Goal: Check status: Check status

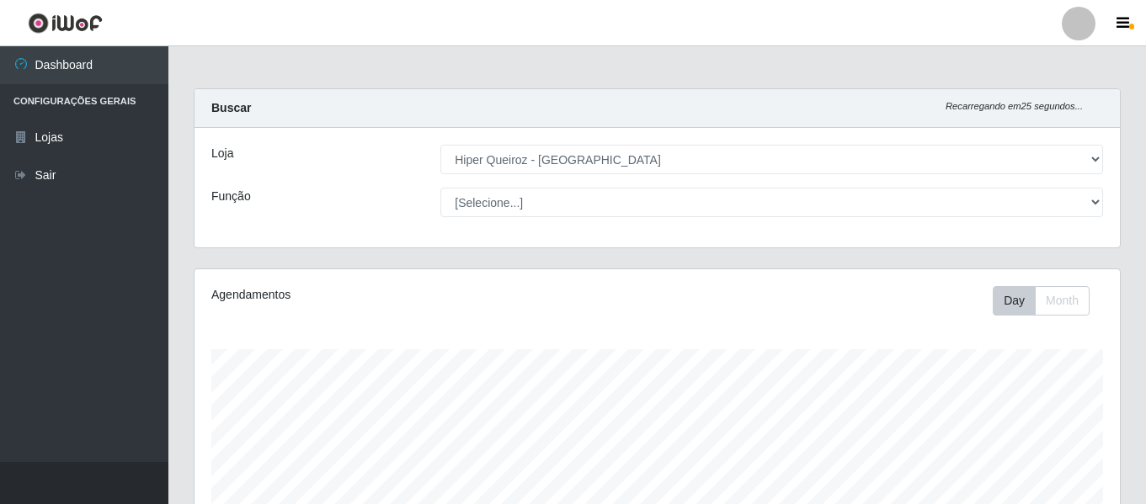
select select "497"
click at [440, 145] on select "[Selecione...] Hiper Queiroz - [GEOGRAPHIC_DATA]" at bounding box center [771, 159] width 662 height 29
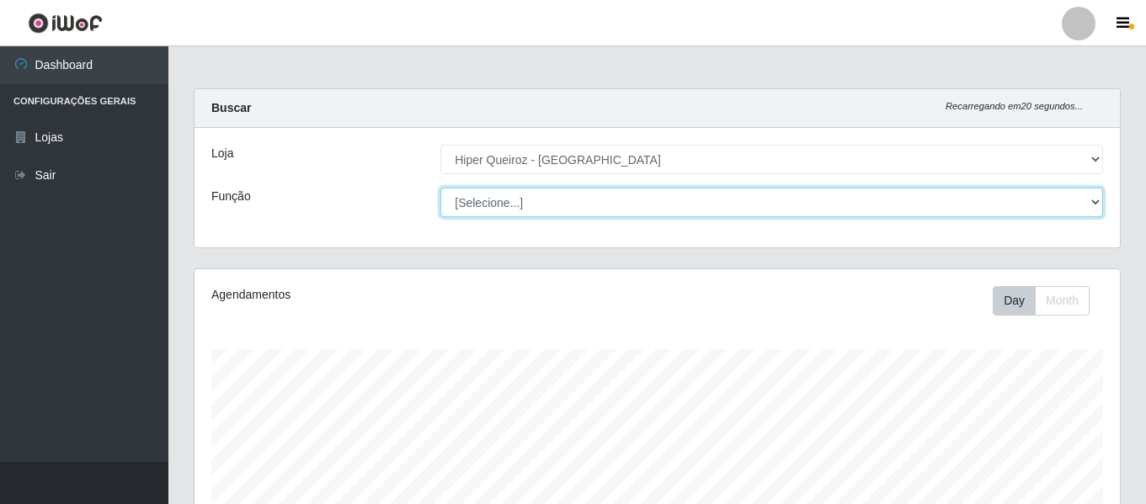
click at [533, 198] on select "[Selecione...] ASG ASG + ASG ++ Embalador Embalador + Embalador ++ Repositor Re…" at bounding box center [771, 202] width 662 height 29
click at [440, 188] on select "[Selecione...] ASG ASG + ASG ++ Embalador Embalador + Embalador ++ Repositor Re…" at bounding box center [771, 202] width 662 height 29
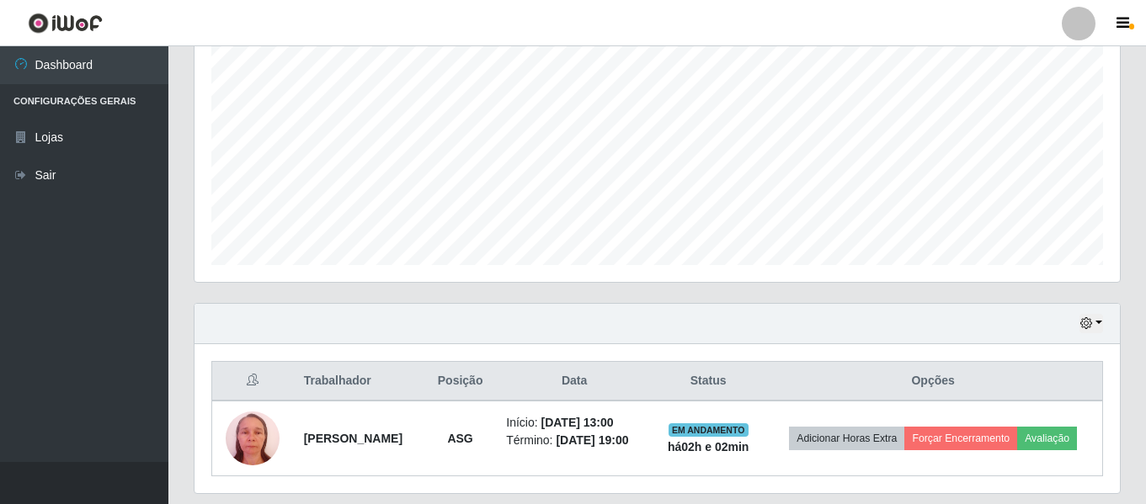
scroll to position [389, 0]
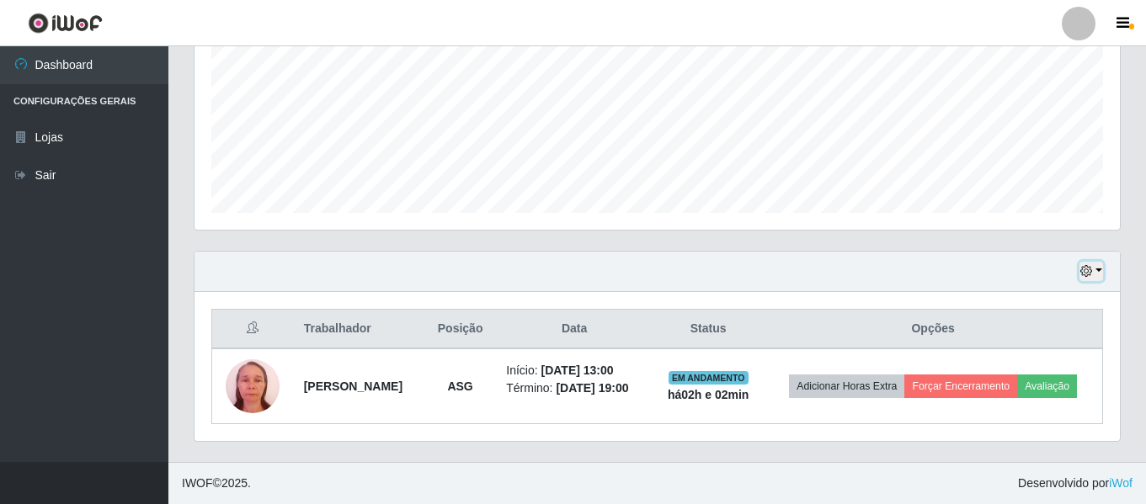
click at [1088, 268] on icon "button" at bounding box center [1086, 271] width 12 height 12
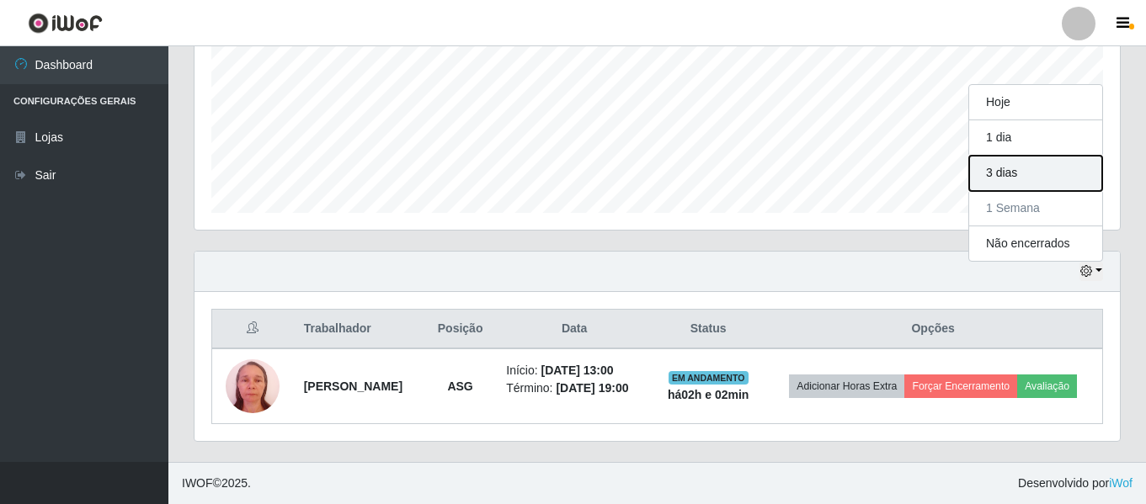
click at [1047, 164] on button "3 dias" at bounding box center [1035, 173] width 133 height 35
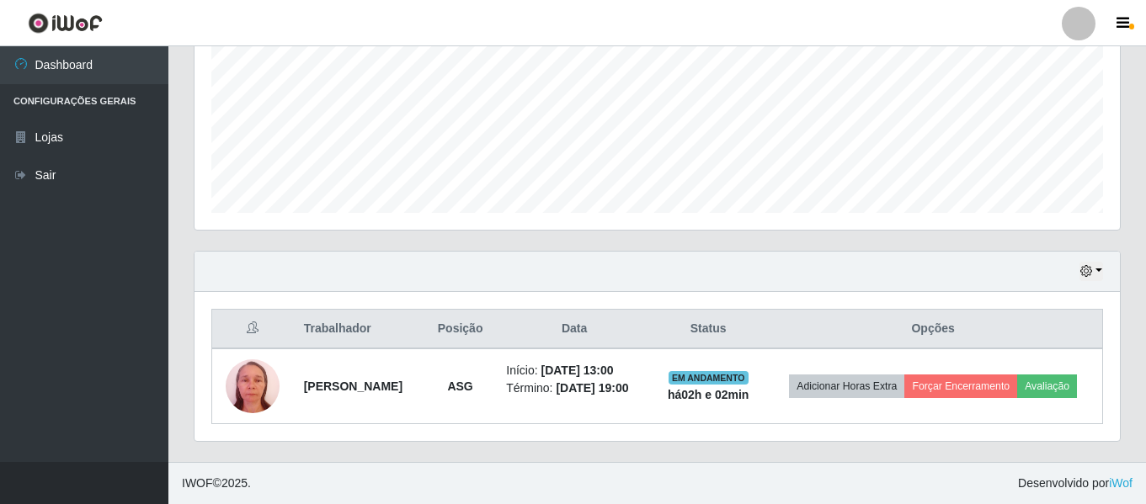
click at [1103, 271] on div "Hoje 1 dia 3 dias 1 Semana Não encerrados" at bounding box center [656, 272] width 925 height 40
click at [1100, 266] on button "button" at bounding box center [1091, 271] width 24 height 19
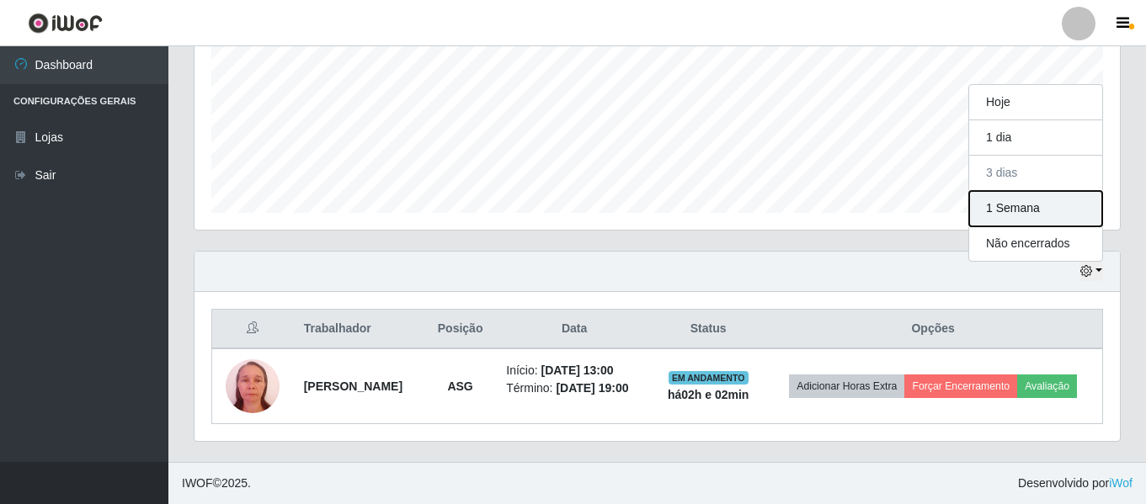
click at [1036, 209] on button "1 Semana" at bounding box center [1035, 208] width 133 height 35
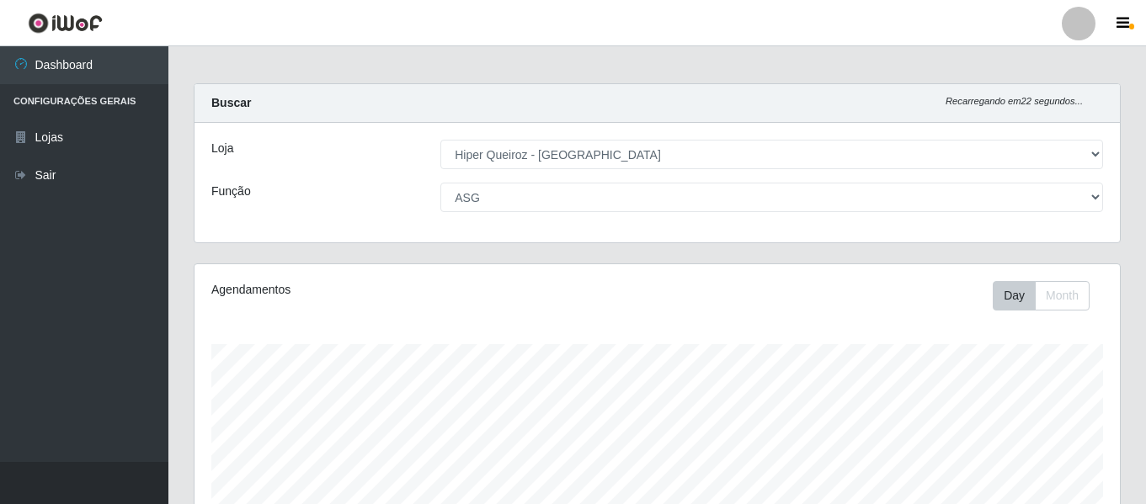
scroll to position [0, 0]
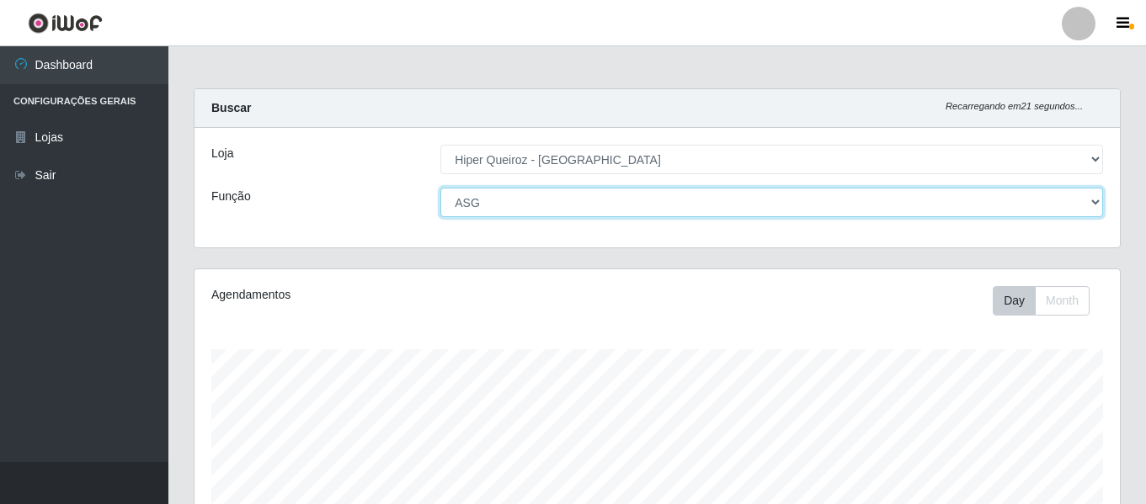
click at [557, 193] on select "[Selecione...] ASG ASG + ASG ++ Embalador Embalador + Embalador ++ Repositor Re…" at bounding box center [771, 202] width 662 height 29
click at [440, 188] on select "[Selecione...] ASG ASG + ASG ++ Embalador Embalador + Embalador ++ Repositor Re…" at bounding box center [771, 202] width 662 height 29
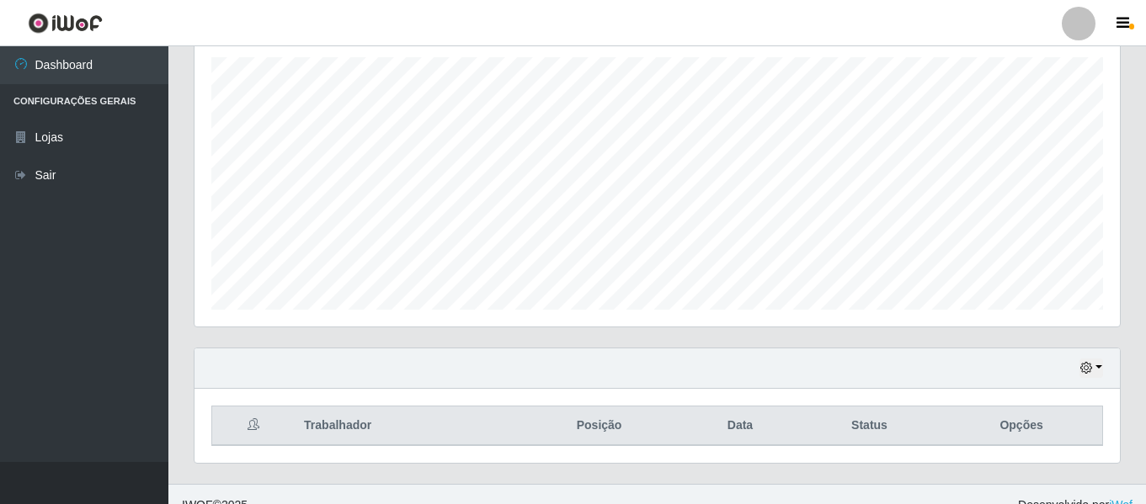
scroll to position [314, 0]
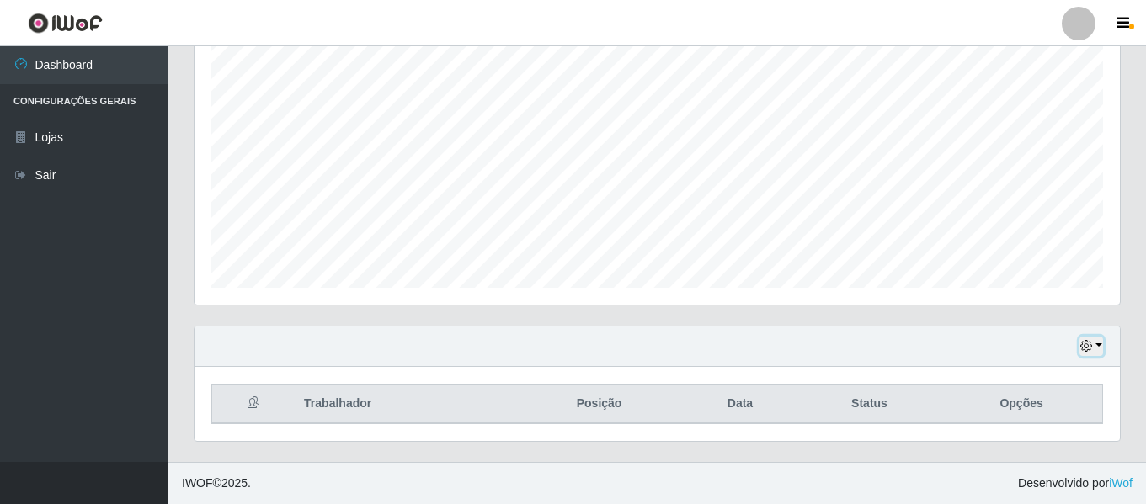
click at [1099, 347] on button "button" at bounding box center [1091, 346] width 24 height 19
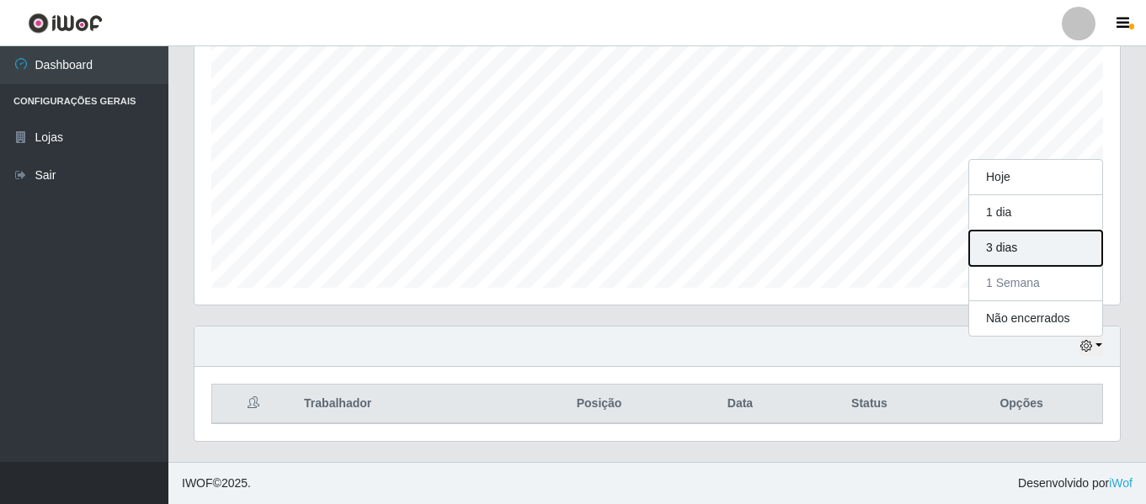
click at [1057, 245] on button "3 dias" at bounding box center [1035, 248] width 133 height 35
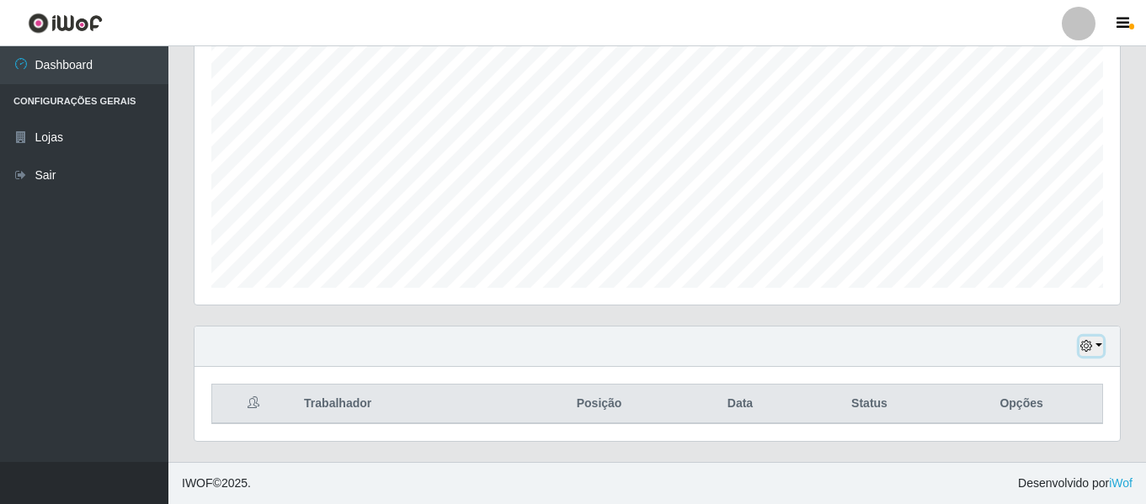
click at [1100, 350] on button "button" at bounding box center [1091, 346] width 24 height 19
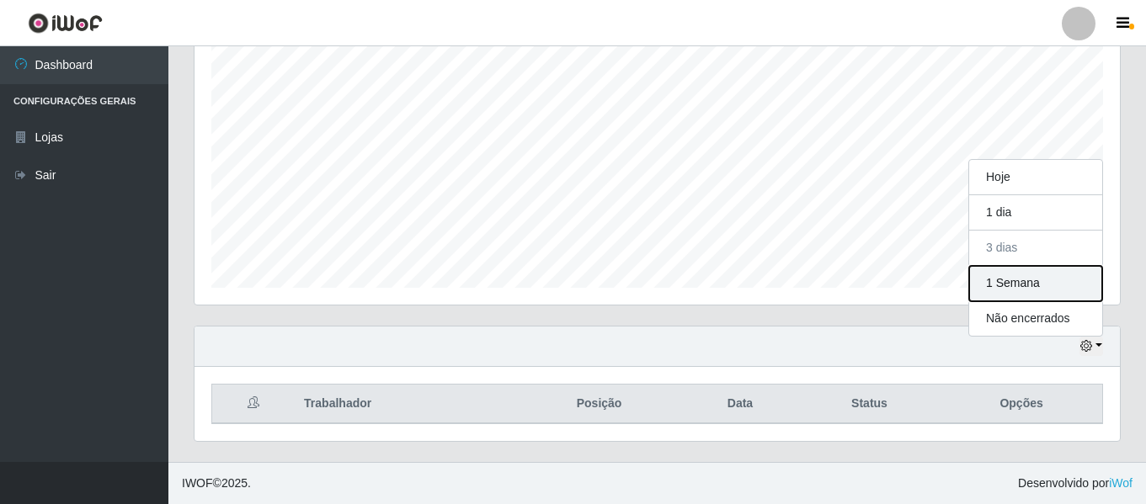
click at [1031, 283] on button "1 Semana" at bounding box center [1035, 283] width 133 height 35
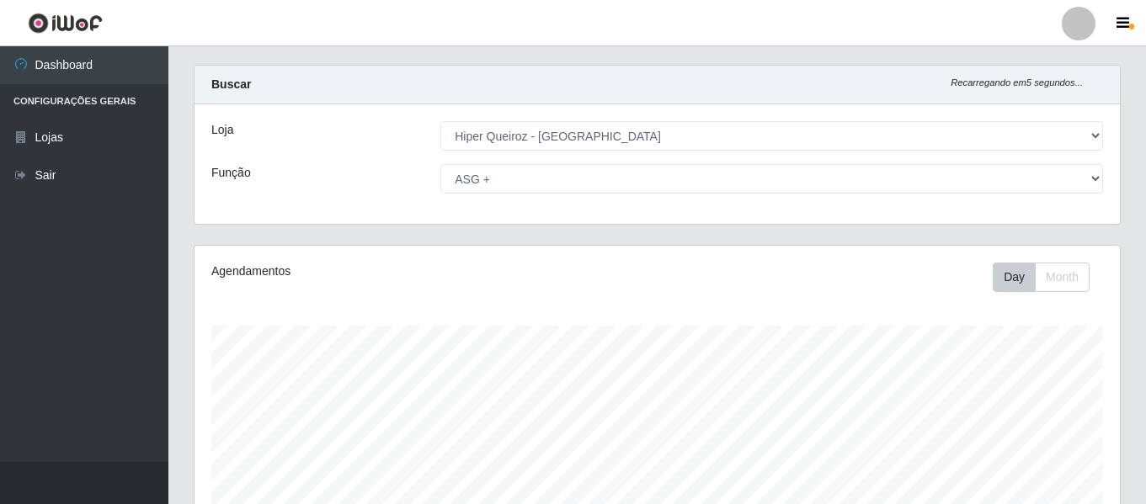
scroll to position [0, 0]
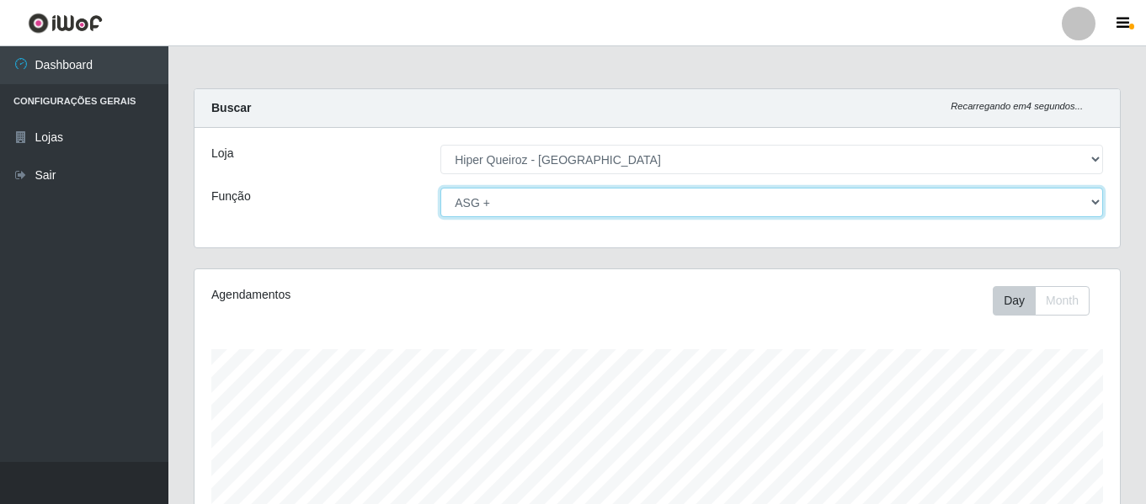
click at [583, 198] on select "[Selecione...] ASG ASG + ASG ++ Embalador Embalador + Embalador ++ Repositor Re…" at bounding box center [771, 202] width 662 height 29
select select "16"
click at [440, 188] on select "[Selecione...] ASG ASG + ASG ++ Embalador Embalador + Embalador ++ Repositor Re…" at bounding box center [771, 202] width 662 height 29
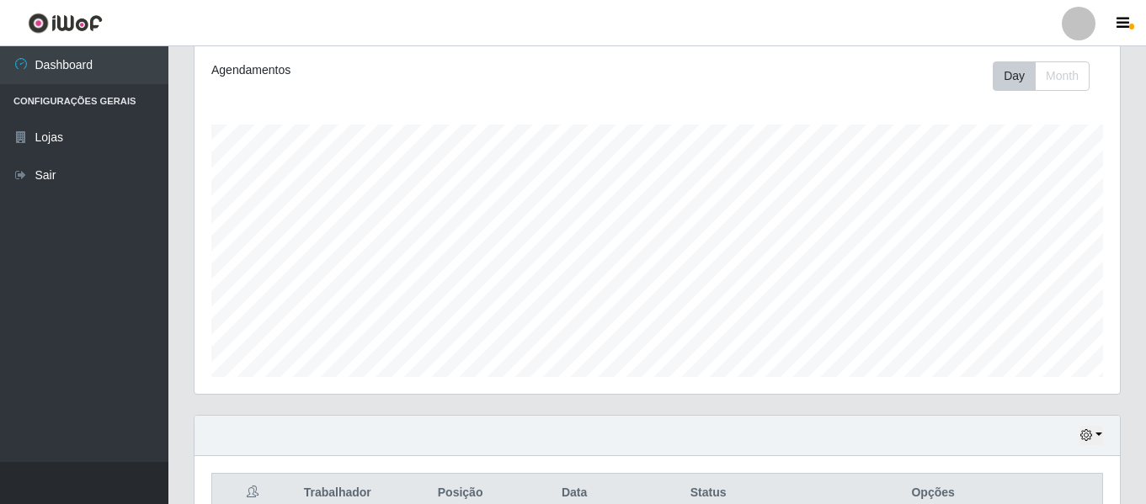
scroll to position [389, 0]
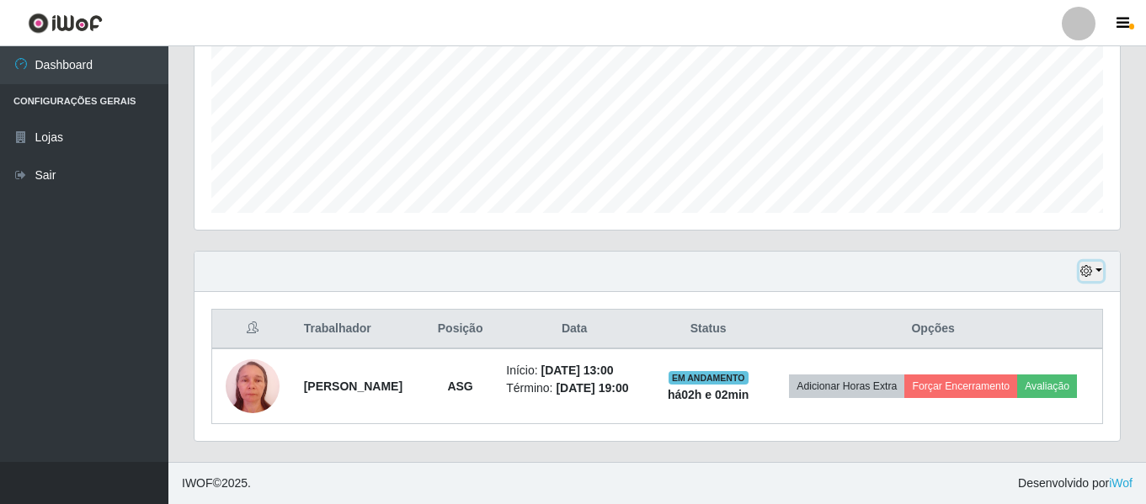
click at [1099, 271] on button "button" at bounding box center [1091, 271] width 24 height 19
